Goal: Find contact information: Find contact information

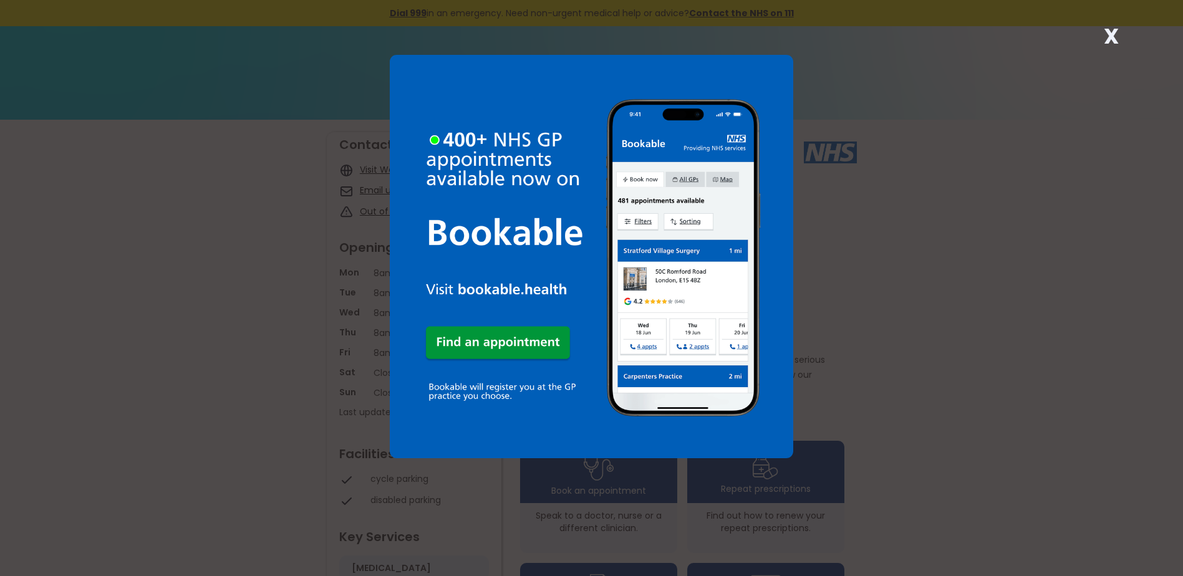
click at [1118, 38] on strong "X" at bounding box center [1111, 36] width 15 height 30
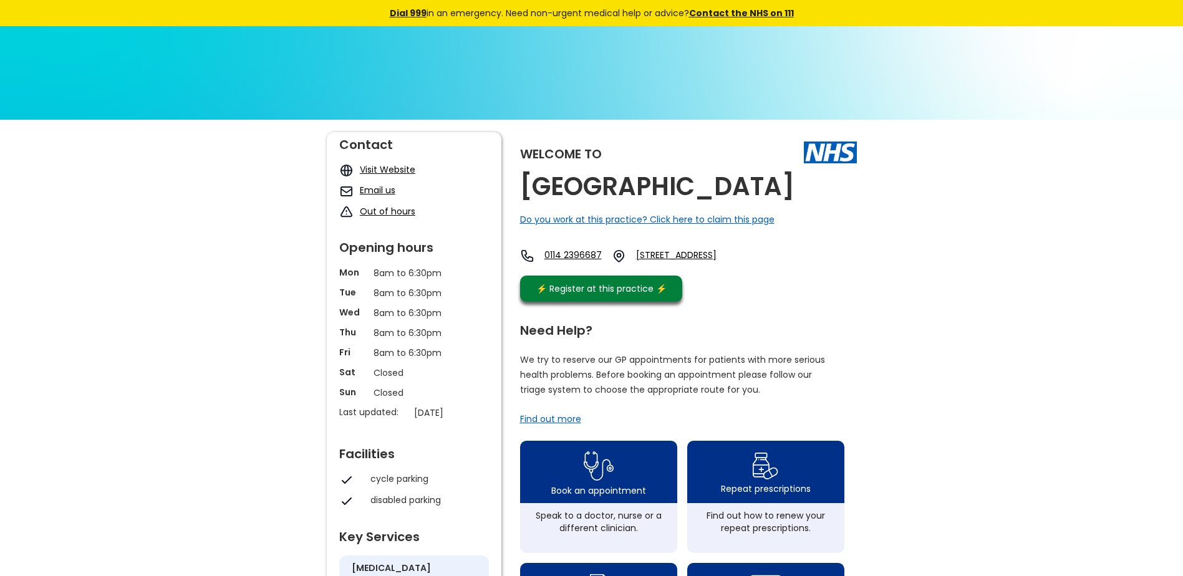
drag, startPoint x: 852, startPoint y: 182, endPoint x: 522, endPoint y: 179, distance: 330.5
click at [522, 179] on div "Welcome to [GEOGRAPHIC_DATA] Do you work at this practice? Click here to claim …" at bounding box center [688, 220] width 337 height 176
copy h2 "[GEOGRAPHIC_DATA]"
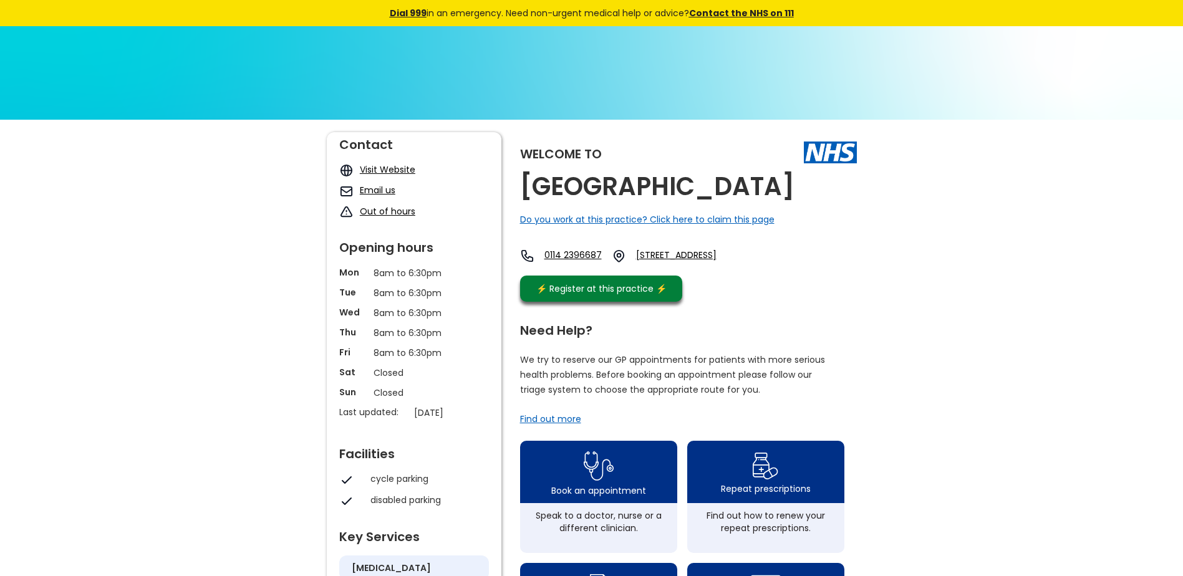
click at [751, 263] on link "[STREET_ADDRESS]" at bounding box center [693, 256] width 115 height 14
drag, startPoint x: 682, startPoint y: 236, endPoint x: 805, endPoint y: 226, distance: 123.3
click at [805, 226] on div "Welcome to [GEOGRAPHIC_DATA] Do you work at this practice? Click here to claim …" at bounding box center [688, 220] width 337 height 176
drag, startPoint x: 693, startPoint y: 233, endPoint x: 807, endPoint y: 262, distance: 117.8
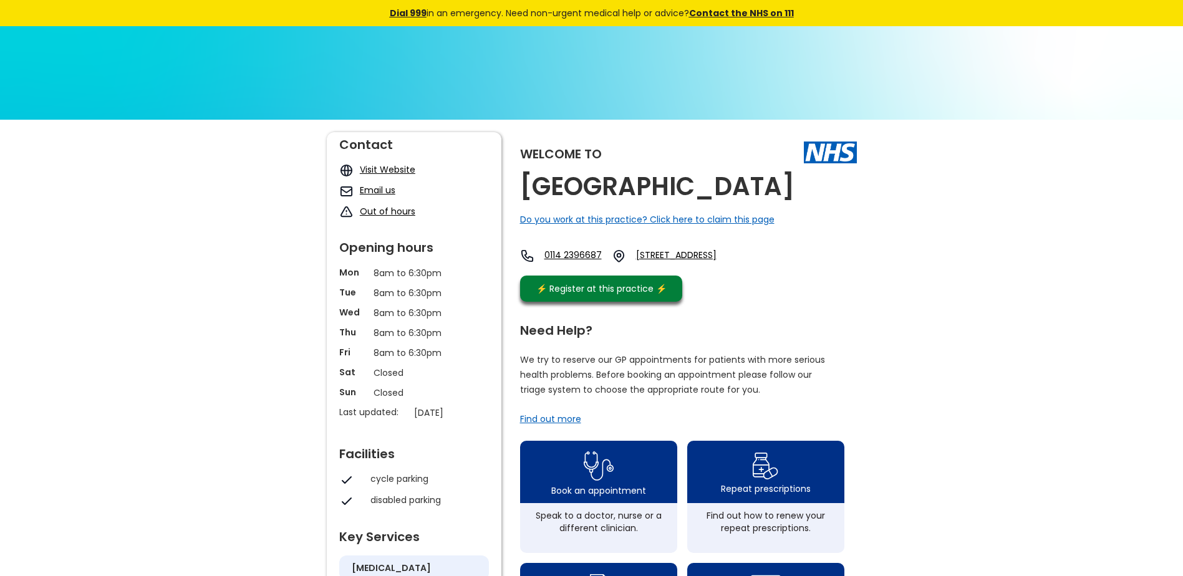
click at [807, 262] on div "Welcome to [GEOGRAPHIC_DATA] Do you work at this practice? Click here to claim …" at bounding box center [688, 220] width 337 height 176
drag, startPoint x: 807, startPoint y: 262, endPoint x: 792, endPoint y: 257, distance: 15.8
copy div "Do you work at this practice? Click here to claim this page 0114 2396687 [STREE…"
